Goal: Task Accomplishment & Management: Manage account settings

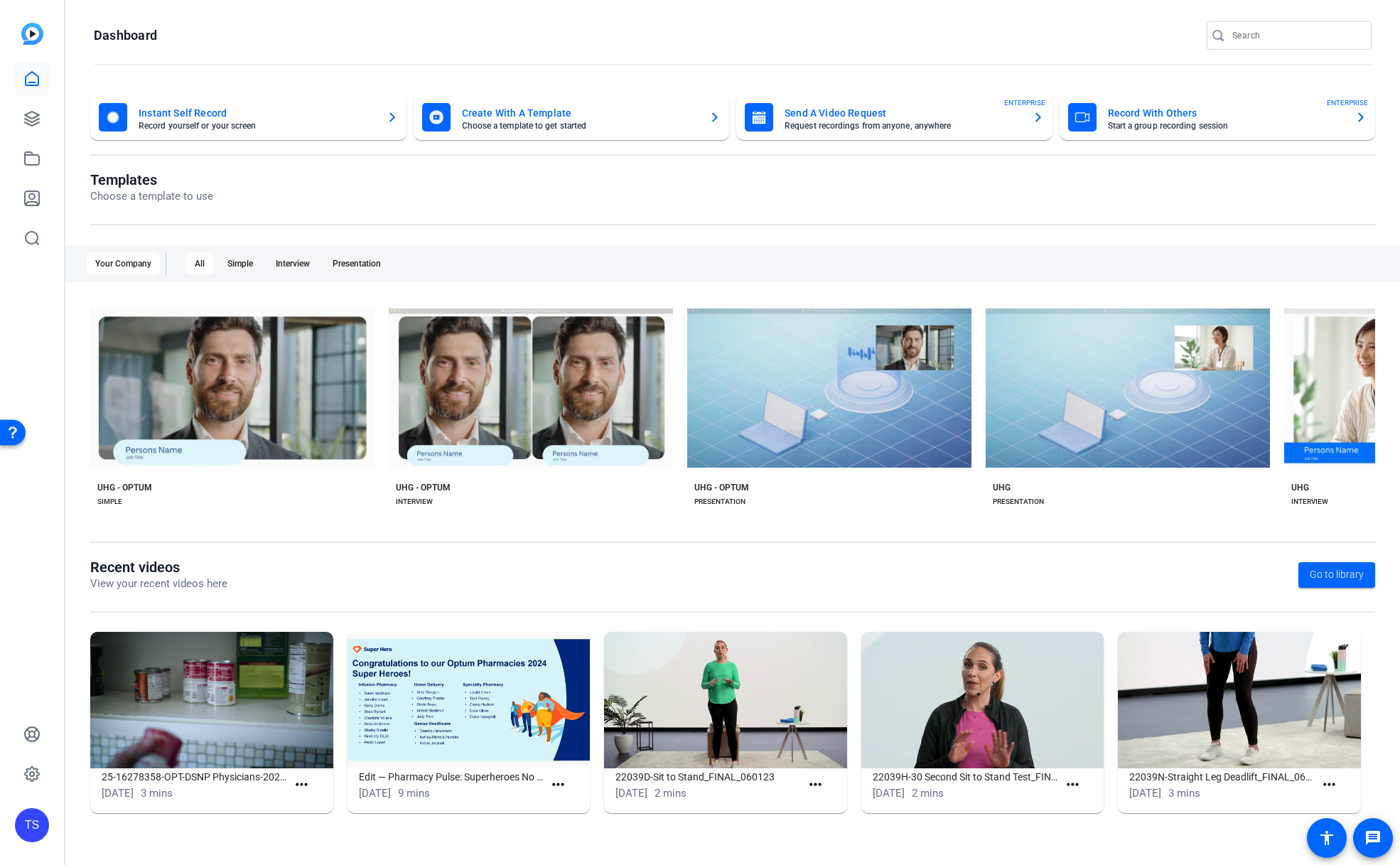
click at [34, 818] on div "TS" at bounding box center [31, 825] width 34 height 34
click at [193, 799] on mat-icon "logout" at bounding box center [191, 790] width 17 height 17
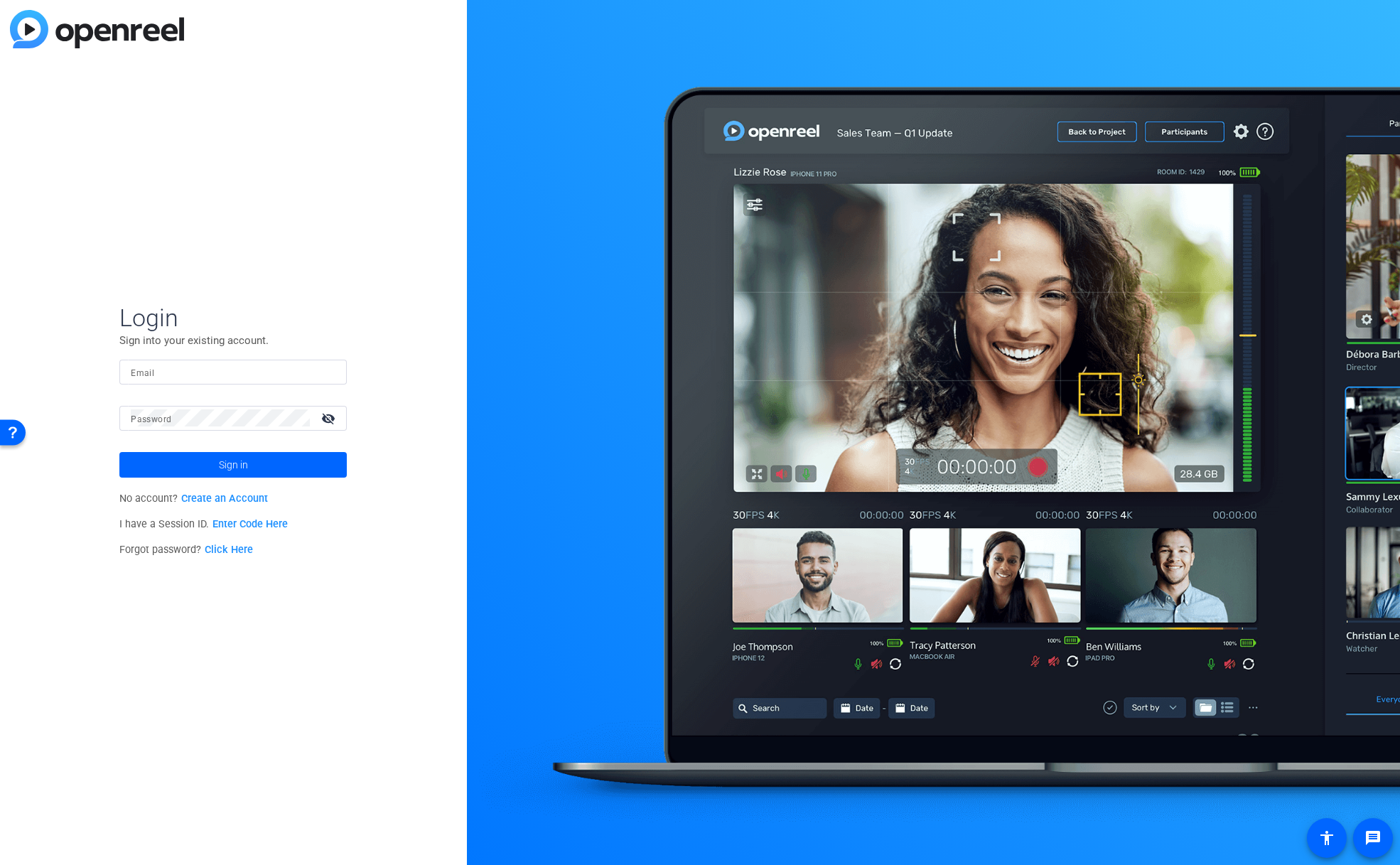
type input "[EMAIL_ADDRESS][DOMAIN_NAME]"
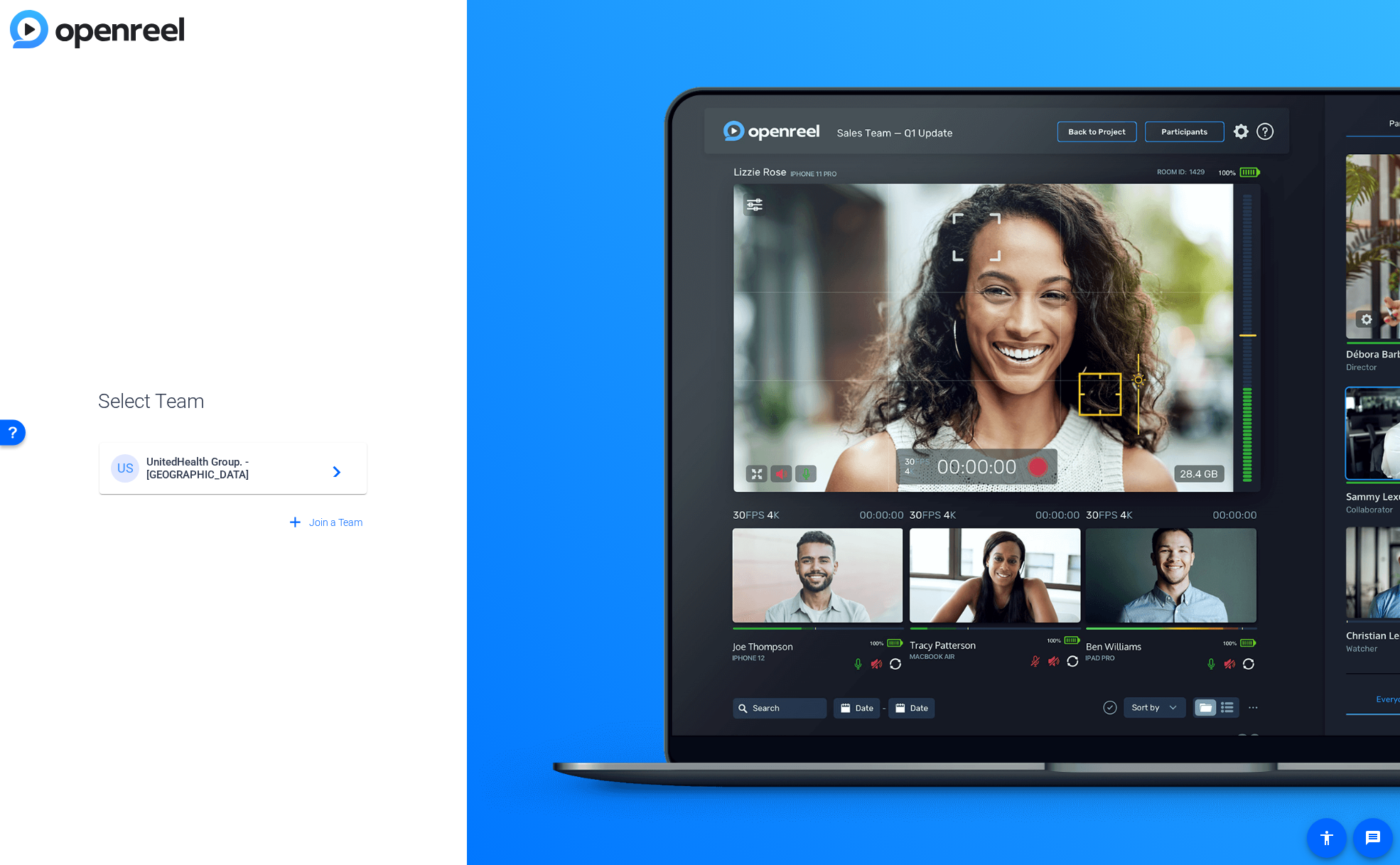
click at [324, 479] on div "US UnitedHealth Group. - Tilt Studios navigate_next" at bounding box center [233, 468] width 244 height 29
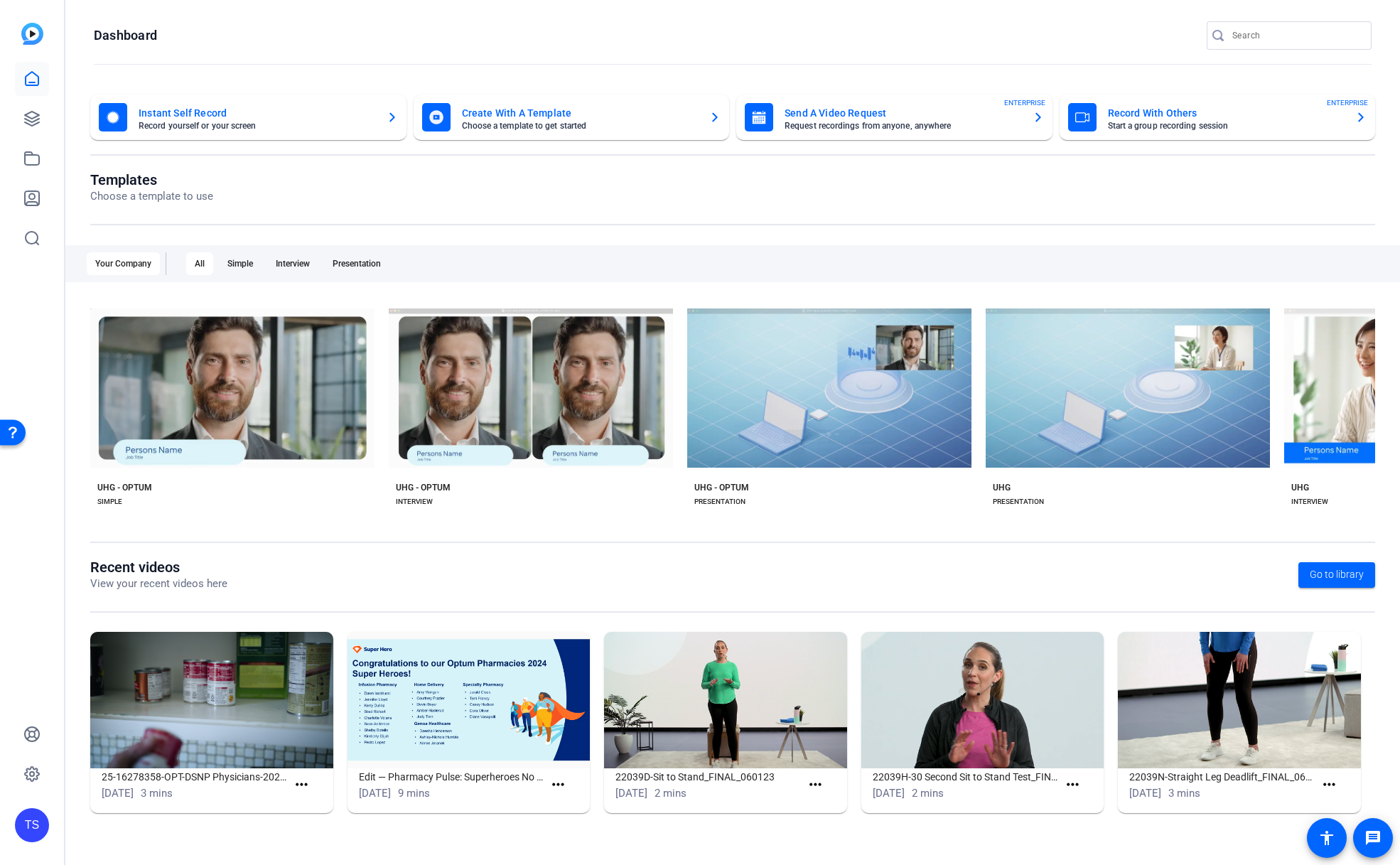
click at [44, 825] on div "TS" at bounding box center [31, 825] width 34 height 34
click at [189, 799] on mat-icon "logout" at bounding box center [191, 790] width 17 height 17
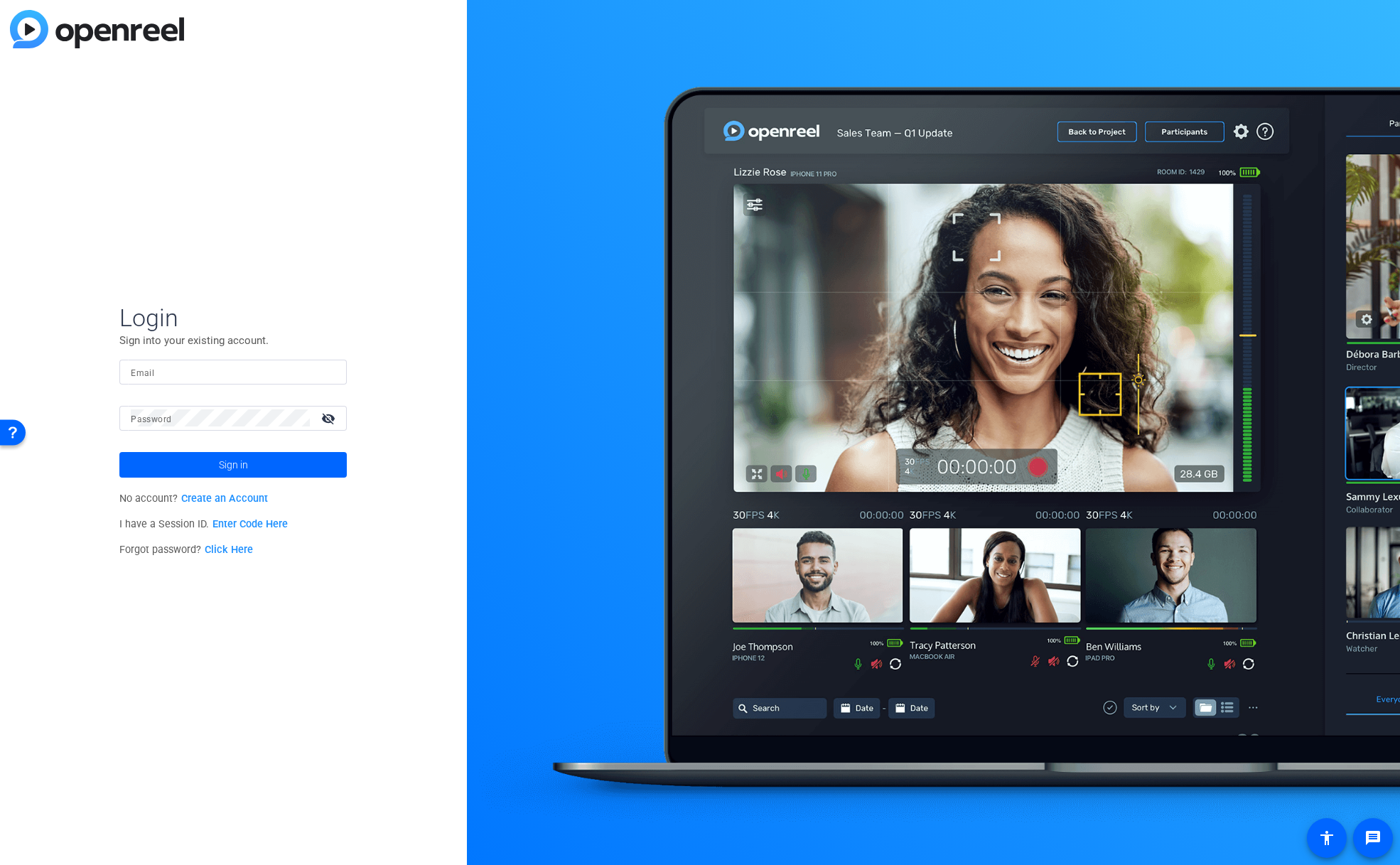
click at [202, 365] on input "Email" at bounding box center [233, 371] width 205 height 17
type input "[EMAIL_ADDRESS][DOMAIN_NAME]"
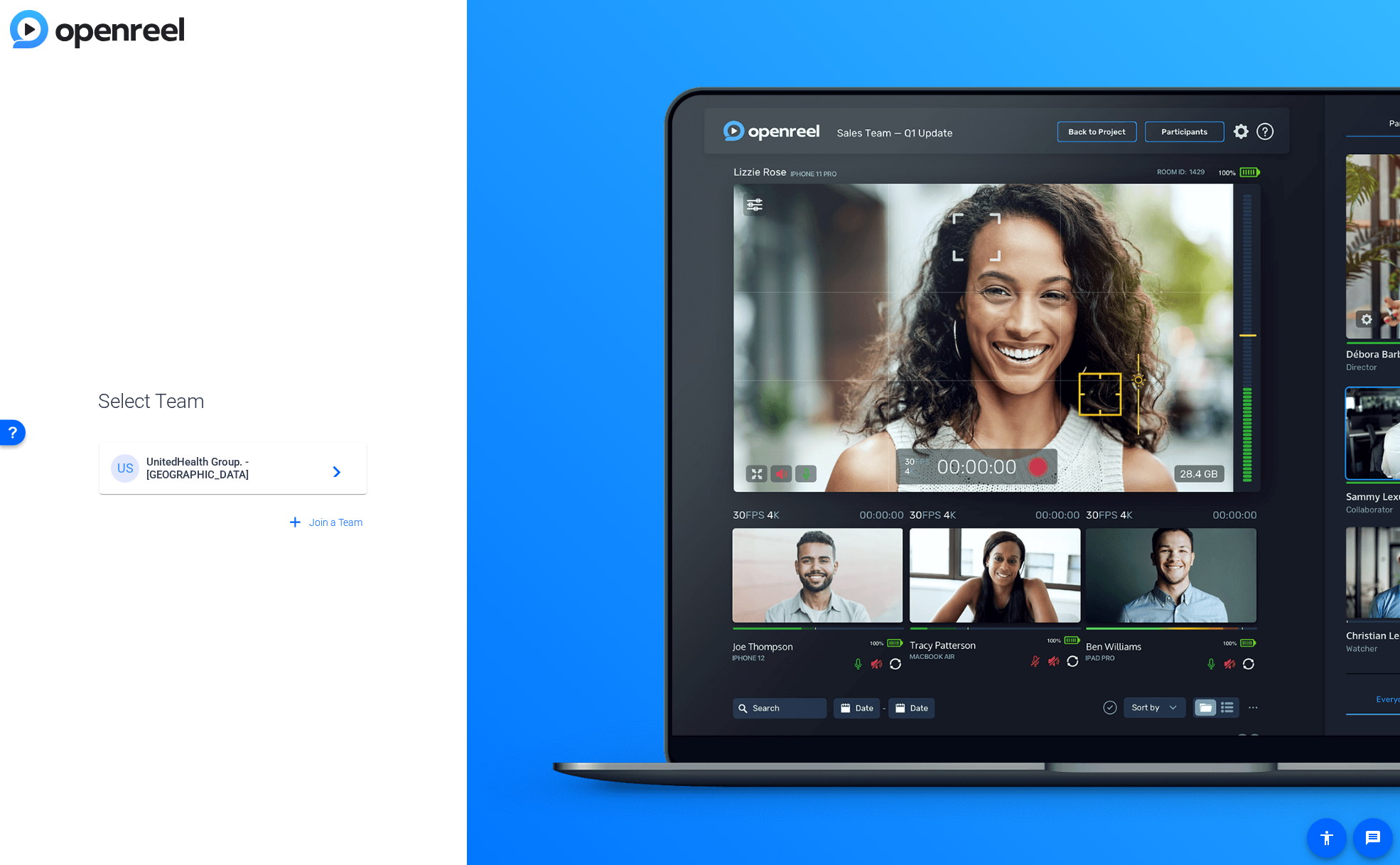
click at [314, 472] on span "UnitedHealth Group. - [GEOGRAPHIC_DATA]" at bounding box center [235, 468] width 178 height 26
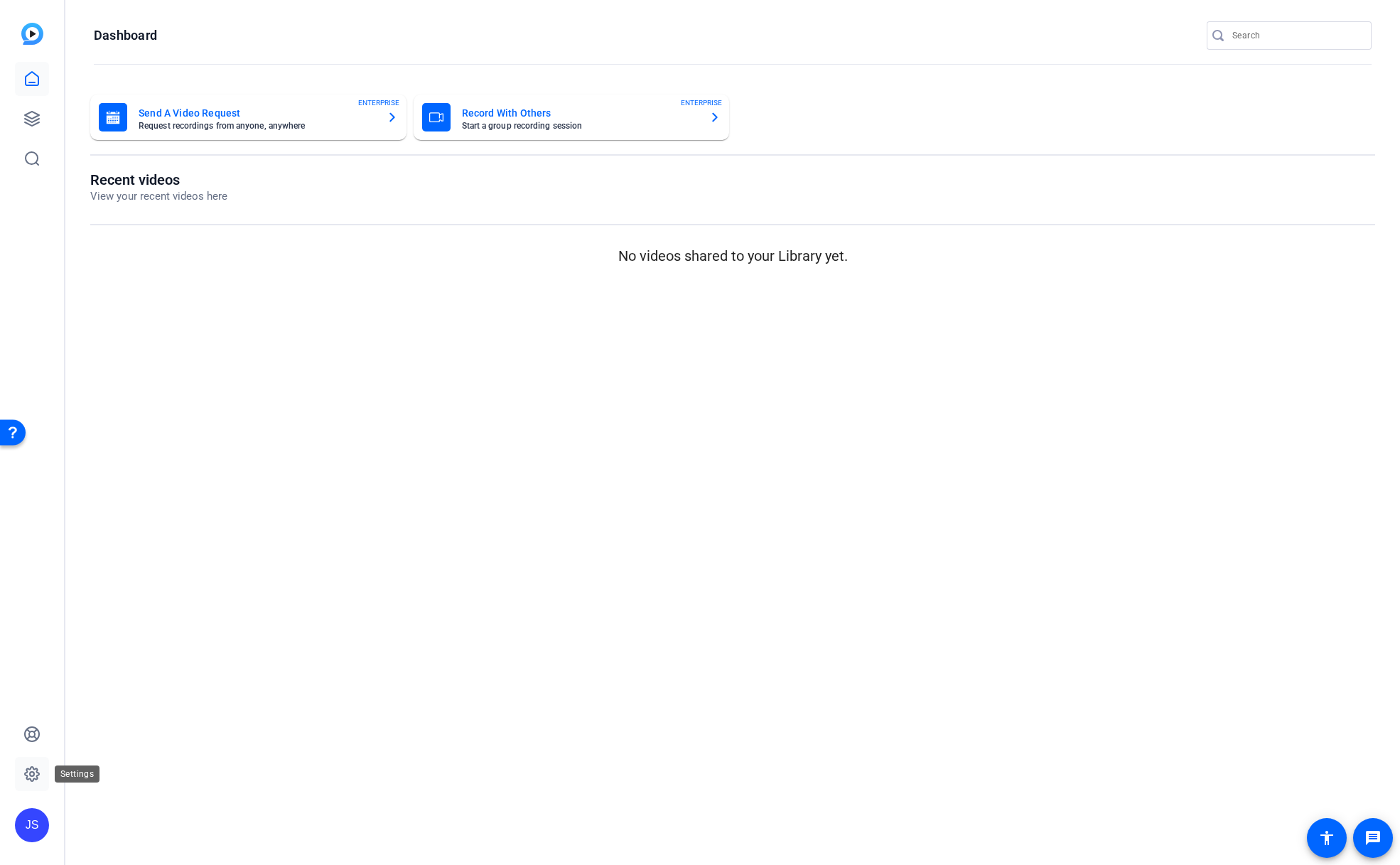
click at [29, 771] on icon at bounding box center [31, 774] width 17 height 17
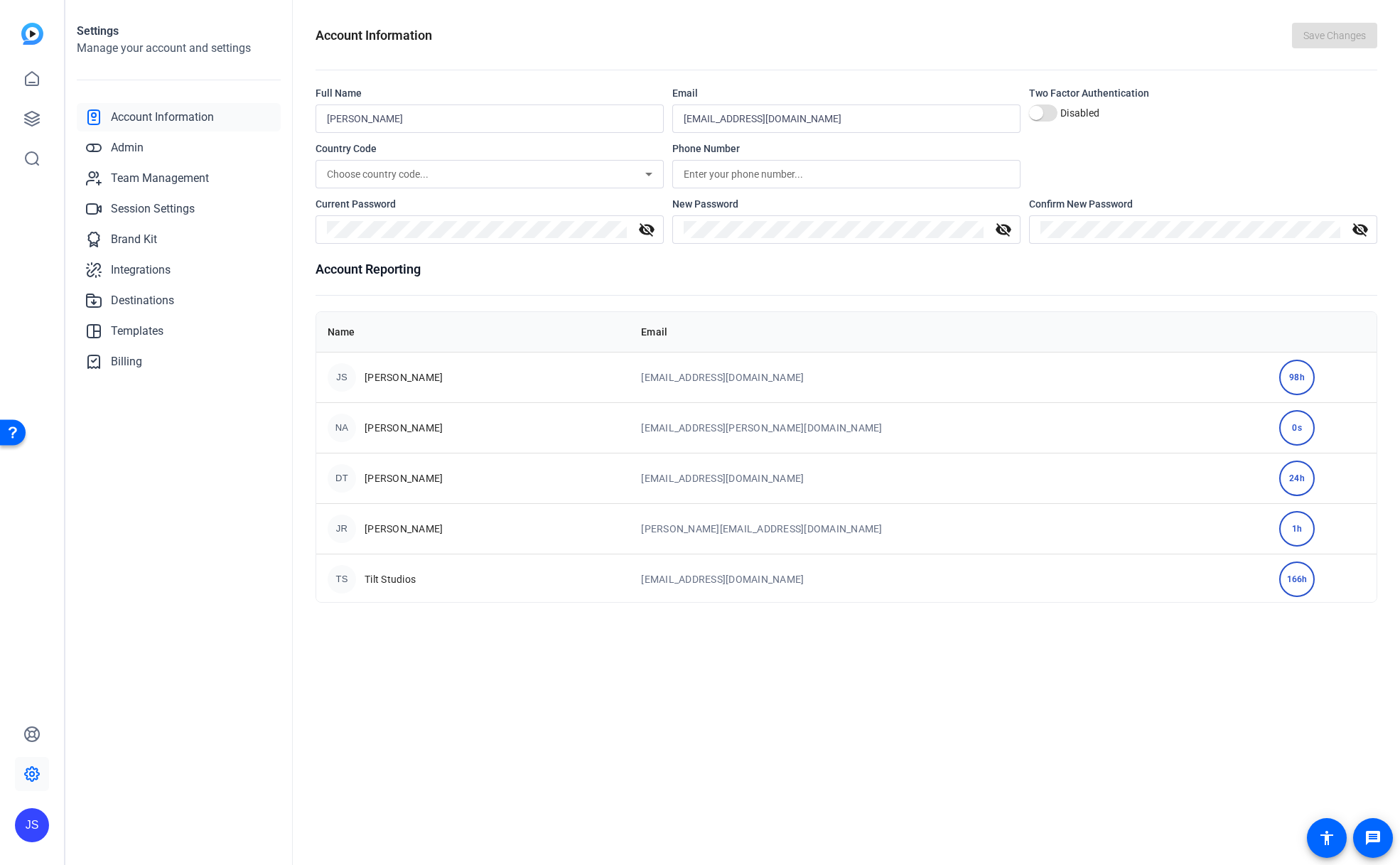
click at [34, 820] on div "JS" at bounding box center [31, 825] width 34 height 34
click at [133, 548] on div at bounding box center [700, 432] width 1400 height 865
click at [152, 174] on span "Team Management" at bounding box center [160, 178] width 98 height 17
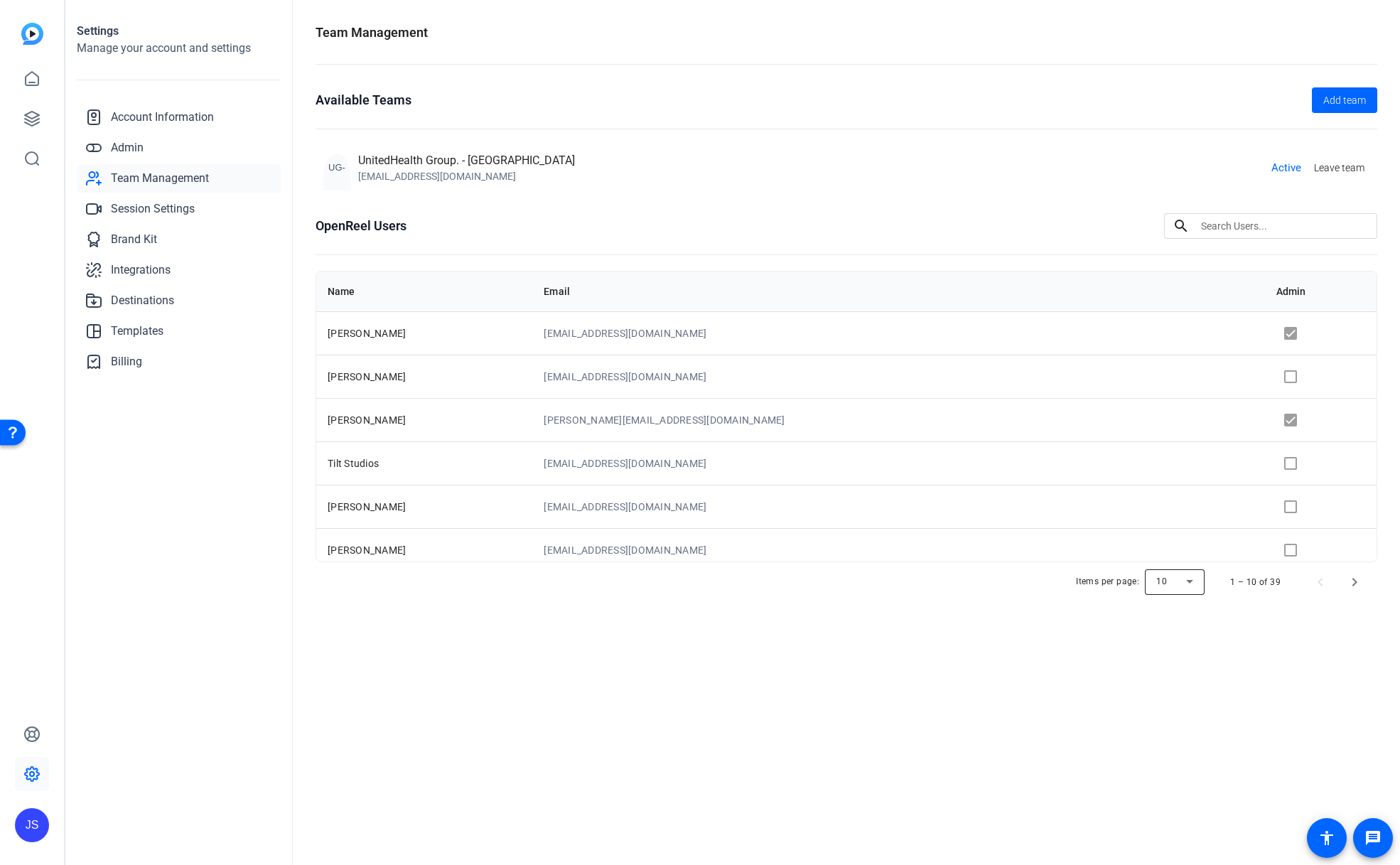
click at [1184, 591] on div at bounding box center [1174, 581] width 60 height 34
click at [1167, 661] on span "50" at bounding box center [1163, 657] width 11 height 17
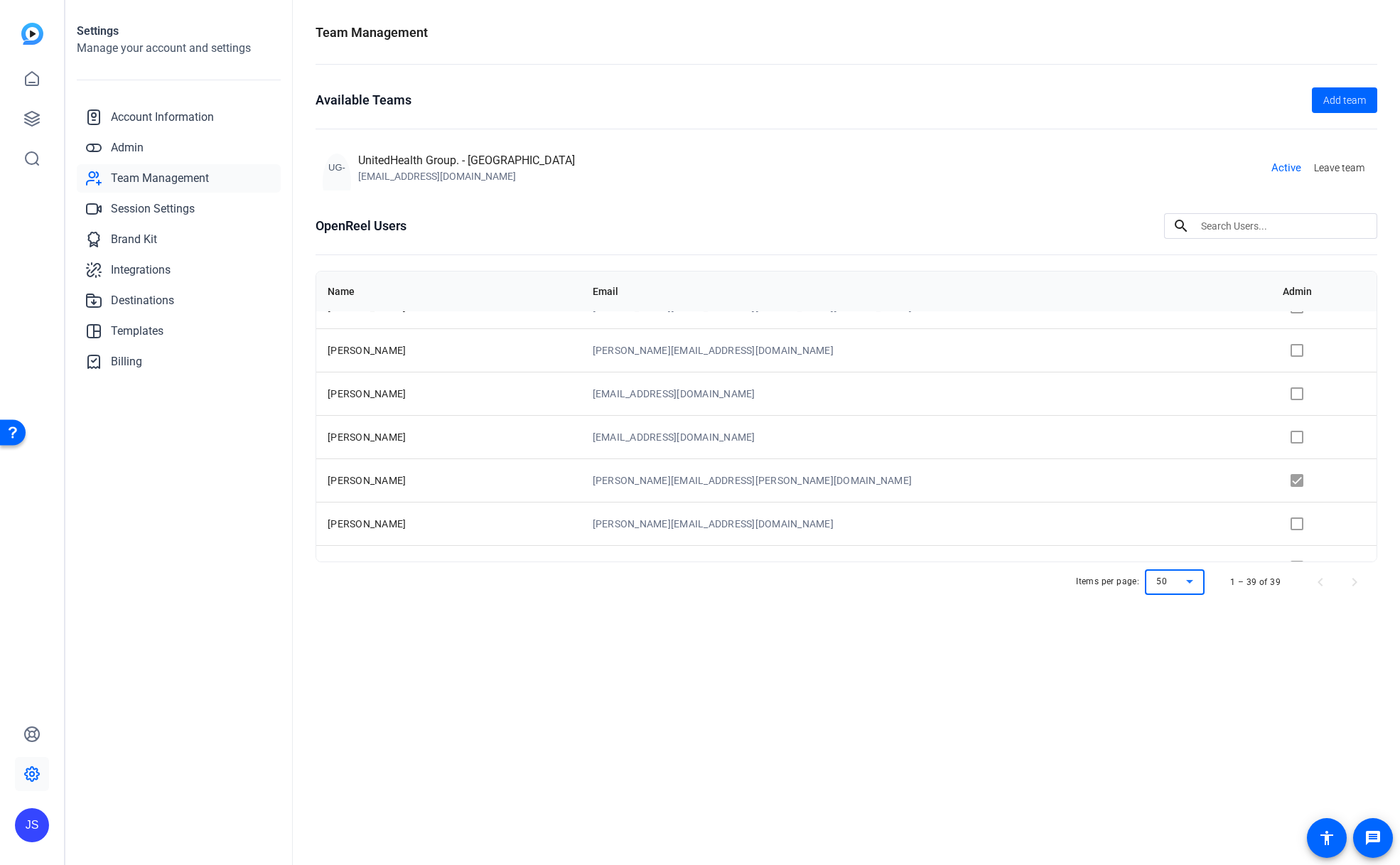
scroll to position [853, 0]
click at [727, 390] on td "[EMAIL_ADDRESS][DOMAIN_NAME]" at bounding box center [926, 389] width 690 height 44
drag, startPoint x: 732, startPoint y: 390, endPoint x: 802, endPoint y: 388, distance: 70.0
click at [802, 388] on td "[EMAIL_ADDRESS][DOMAIN_NAME]" at bounding box center [926, 389] width 690 height 44
copy td "[EMAIL_ADDRESS][DOMAIN_NAME]"
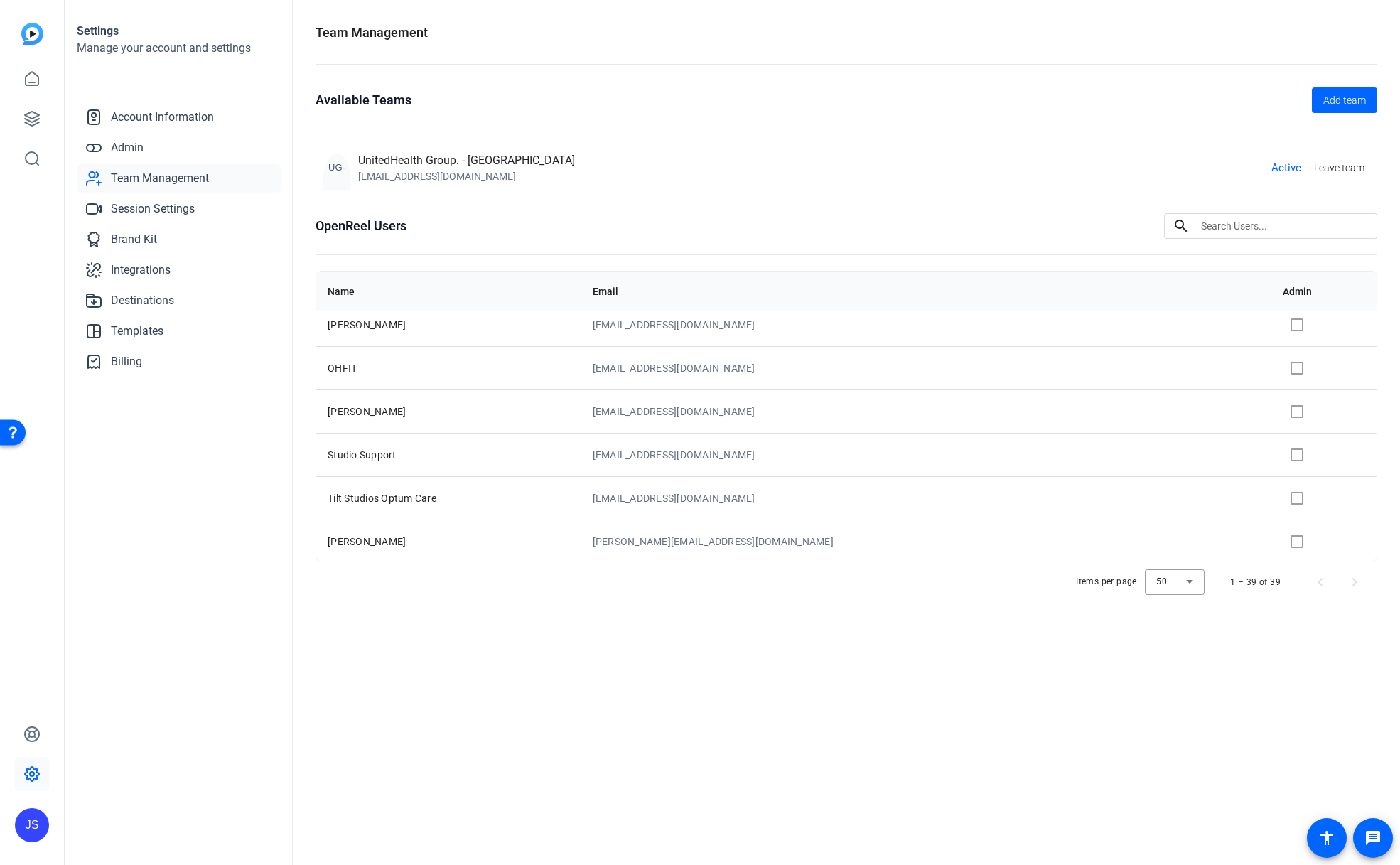
scroll to position [1440, 0]
